Goal: Task Accomplishment & Management: Use online tool/utility

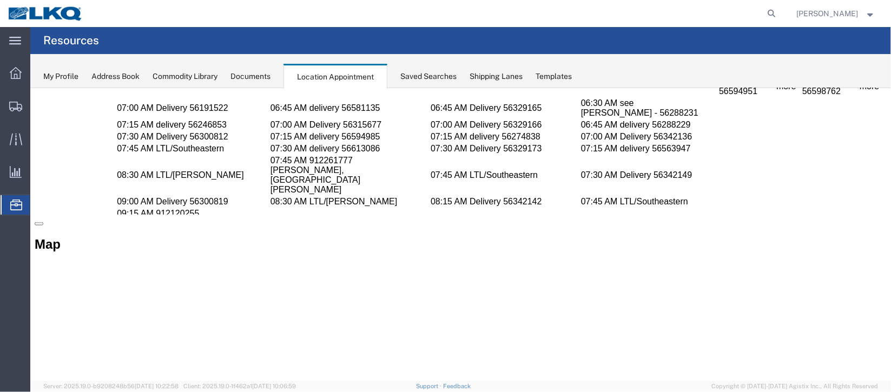
scroll to position [649, 0]
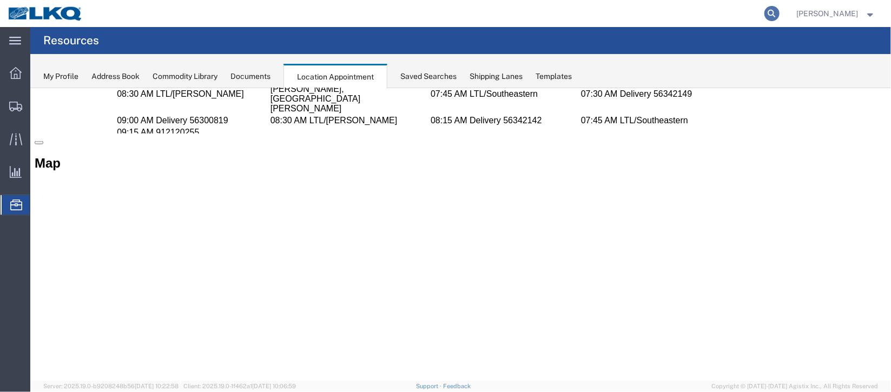
click at [764, 15] on icon at bounding box center [771, 13] width 15 height 15
click at [569, 8] on input "search" at bounding box center [599, 14] width 329 height 26
type input "56745358"
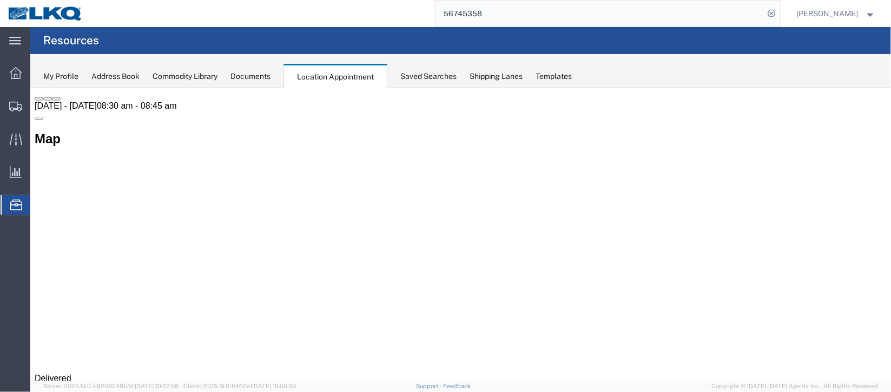
scroll to position [637, 0]
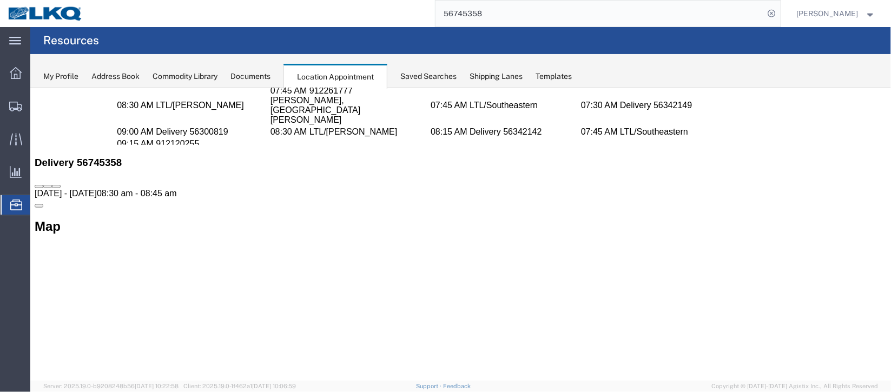
click at [47, 186] on icon at bounding box center [47, 186] width 0 height 0
select select "1"
select select
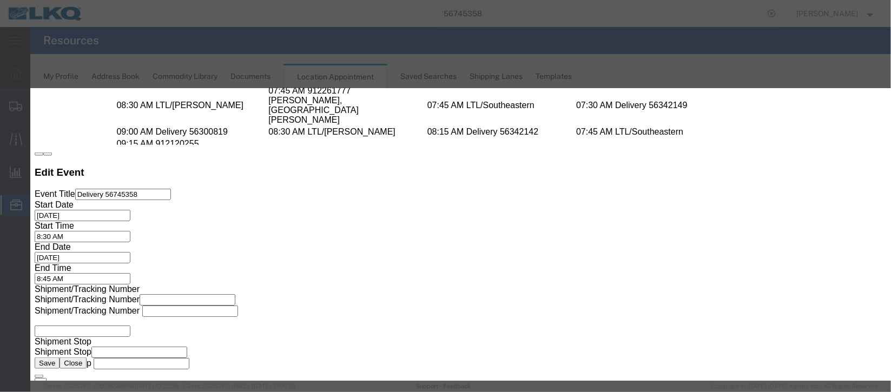
click at [43, 152] on button "button" at bounding box center [38, 153] width 9 height 3
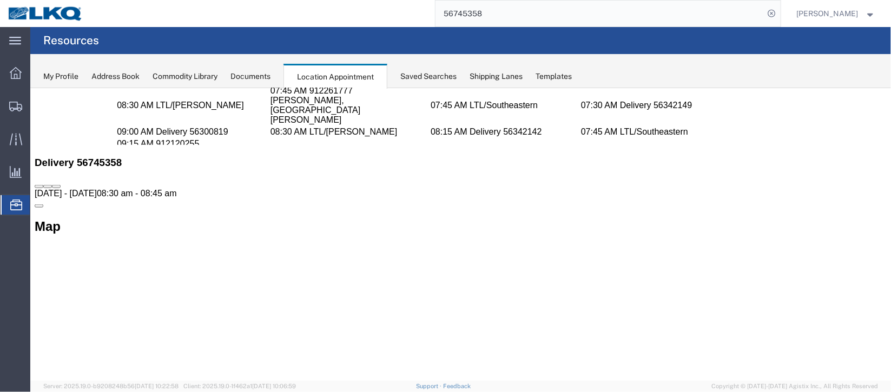
click at [60, 188] on button at bounding box center [55, 185] width 9 height 3
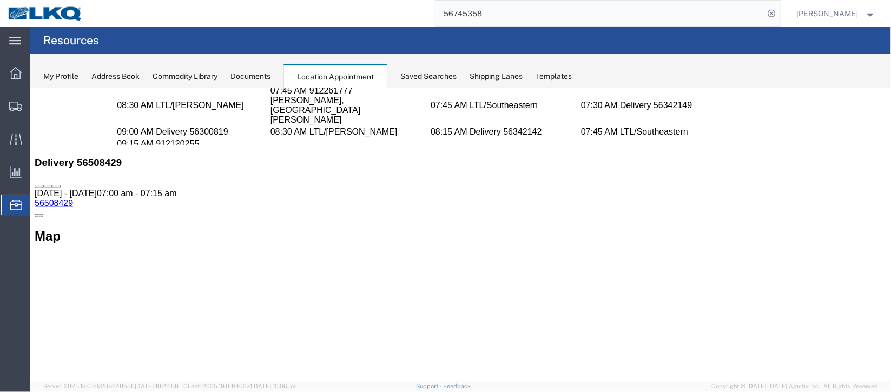
click at [47, 186] on icon at bounding box center [47, 186] width 0 height 0
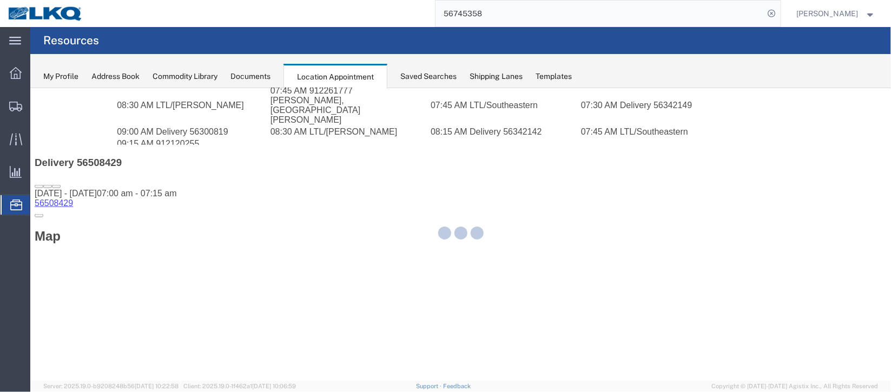
select select "1"
select select
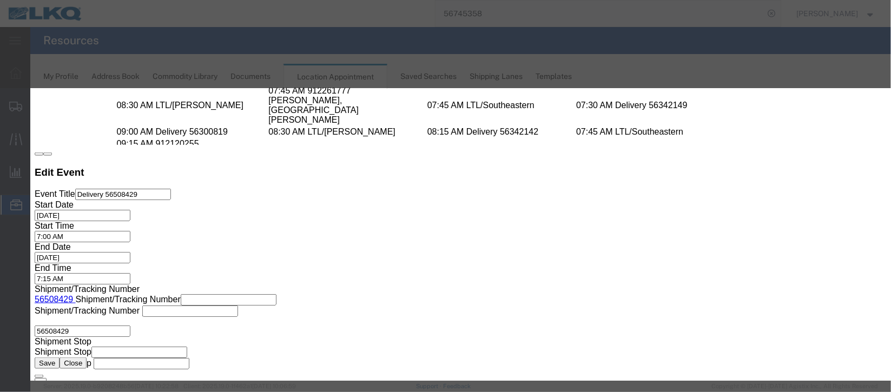
select select
type input "de"
select select "40"
click at [59, 357] on button "Save" at bounding box center [46, 362] width 25 height 11
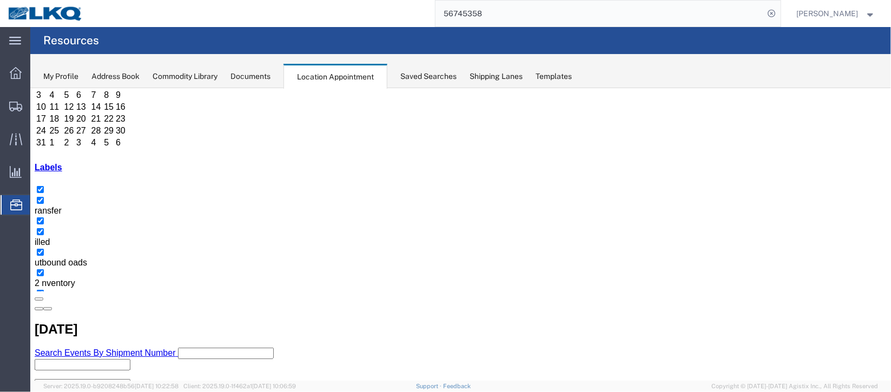
scroll to position [92, 0]
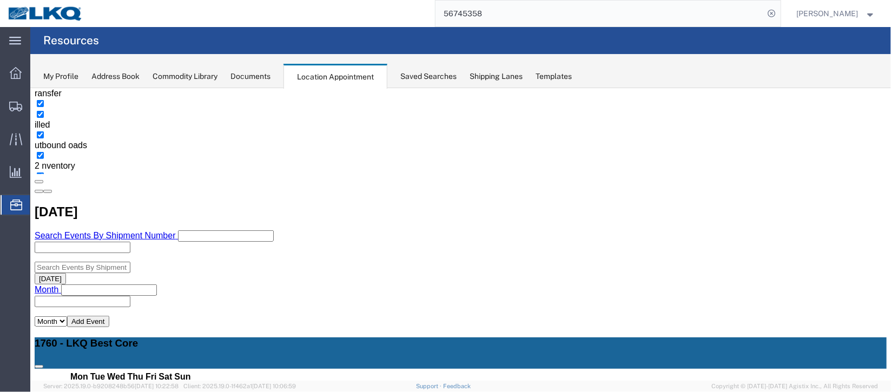
scroll to position [254, 0]
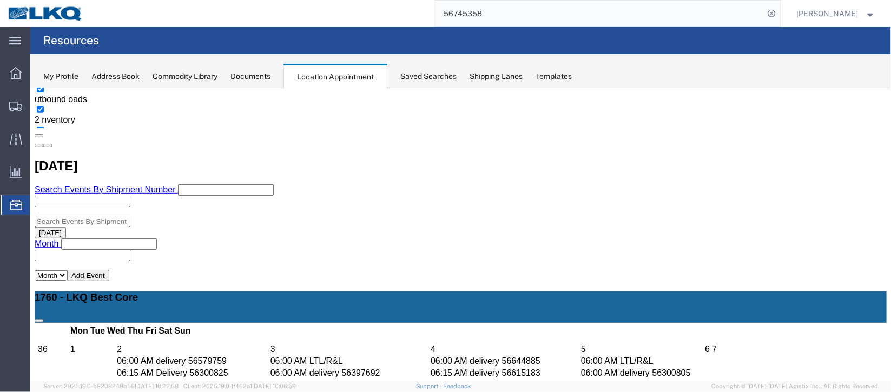
select select "100"
select select "1"
select select
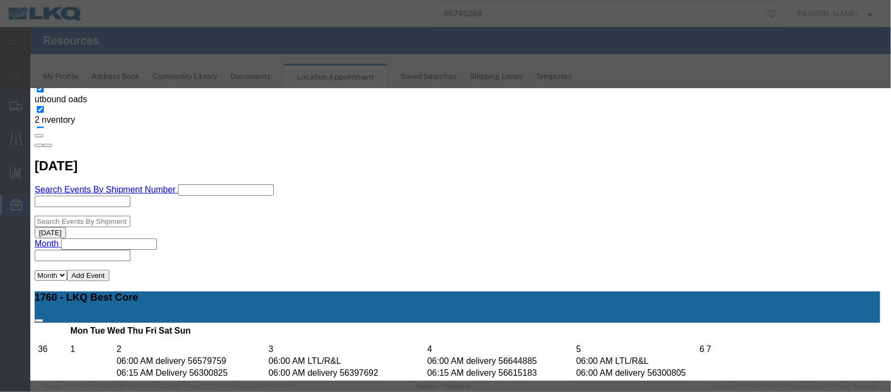
scroll to position [138, 0]
type input "de"
select select "40"
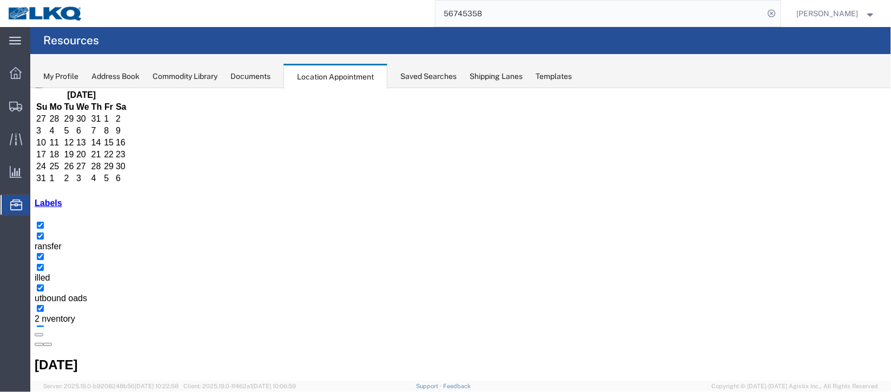
scroll to position [92, 0]
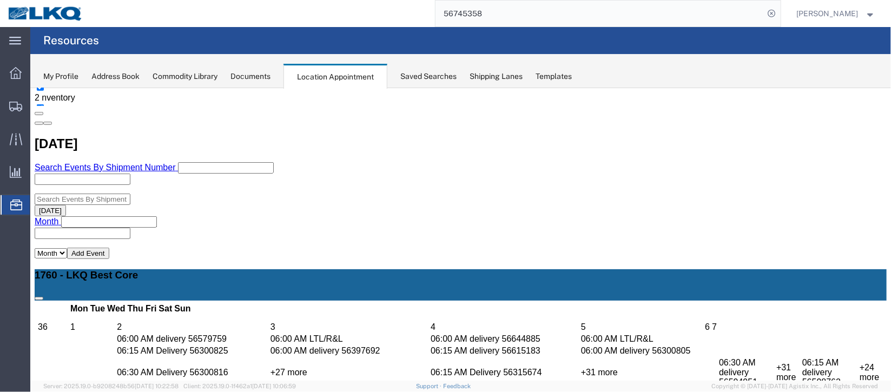
scroll to position [254, 0]
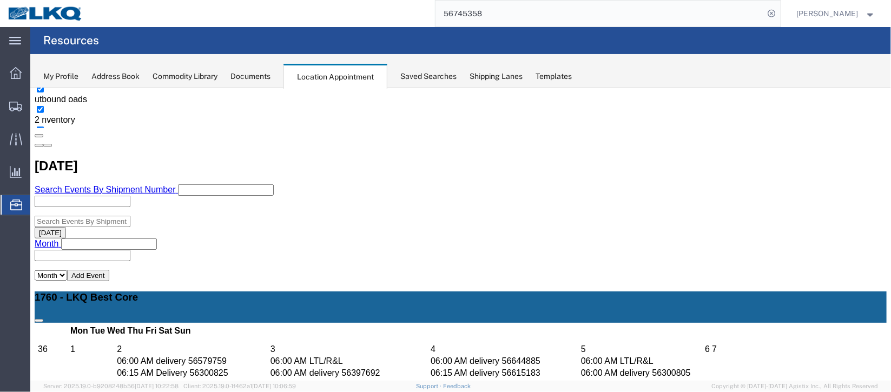
select select "1"
select select
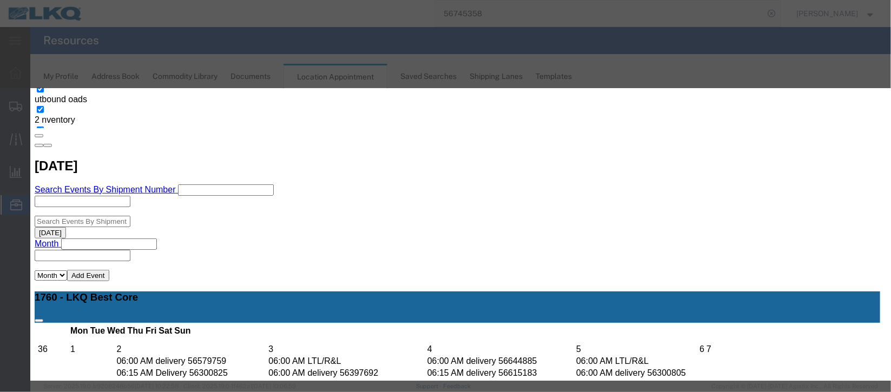
scroll to position [133, 0]
type input "de"
select select "40"
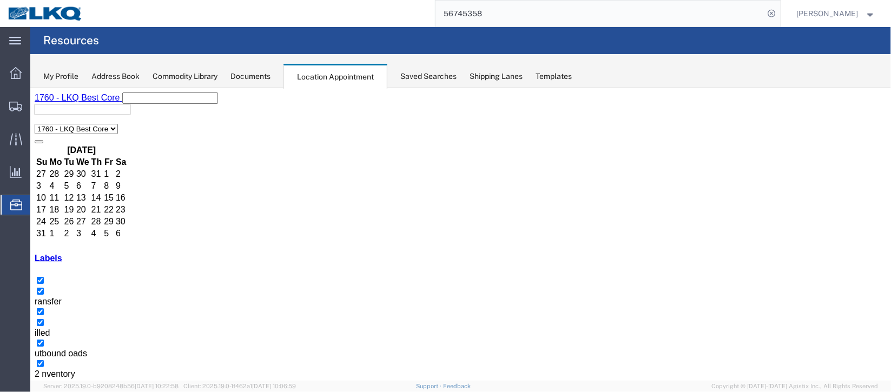
scroll to position [92, 0]
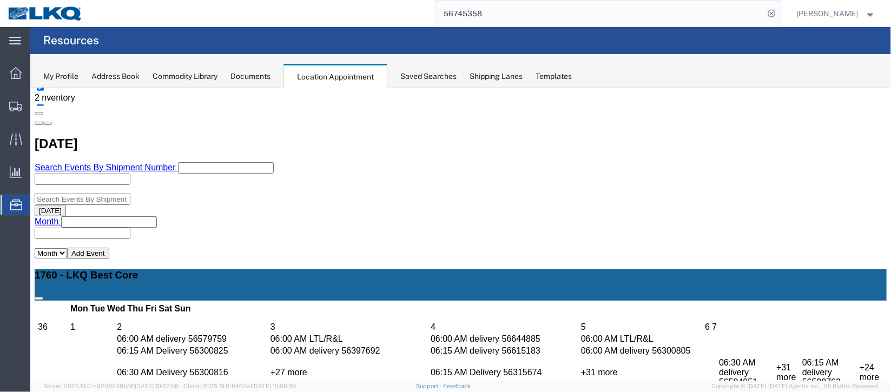
scroll to position [254, 0]
